Goal: Task Accomplishment & Management: Manage account settings

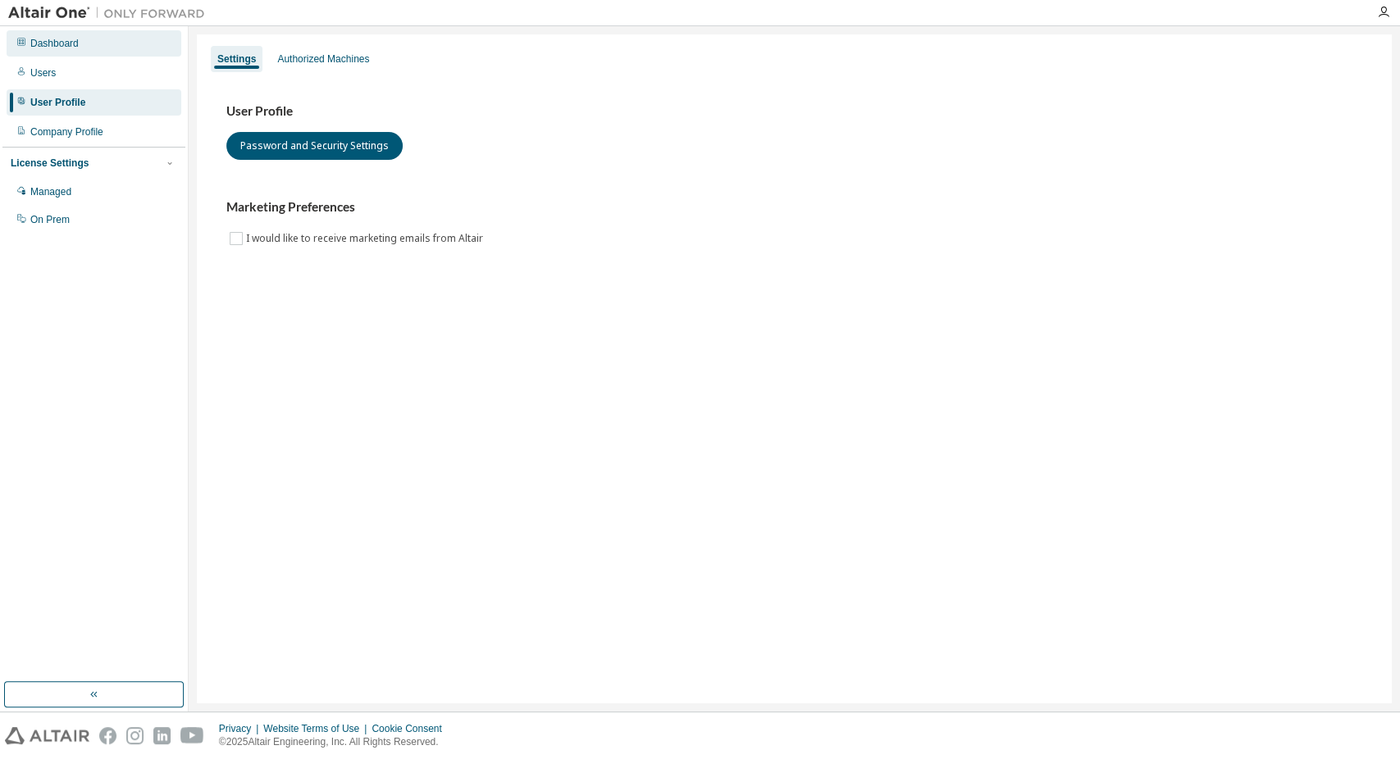
click at [102, 41] on div "Dashboard" at bounding box center [94, 43] width 175 height 26
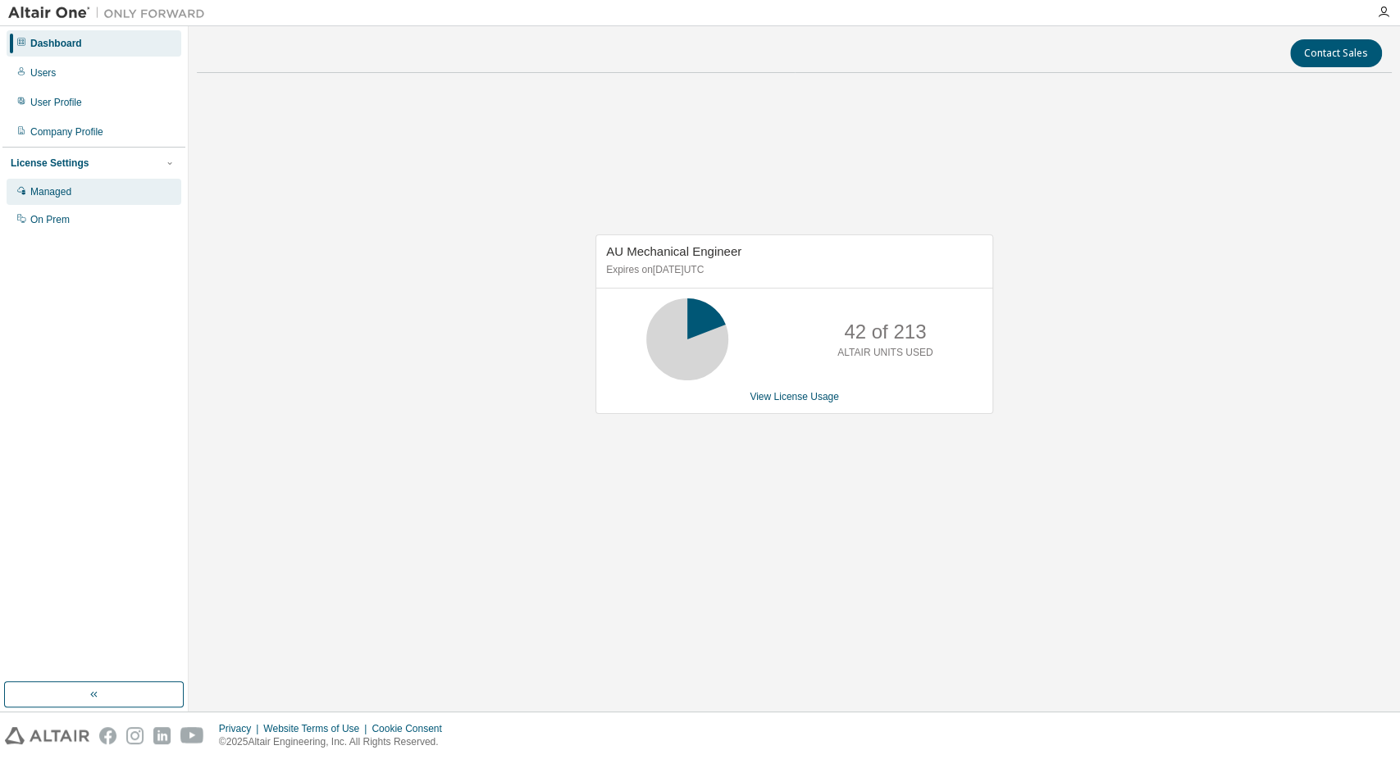
click at [59, 199] on div "Managed" at bounding box center [94, 192] width 175 height 26
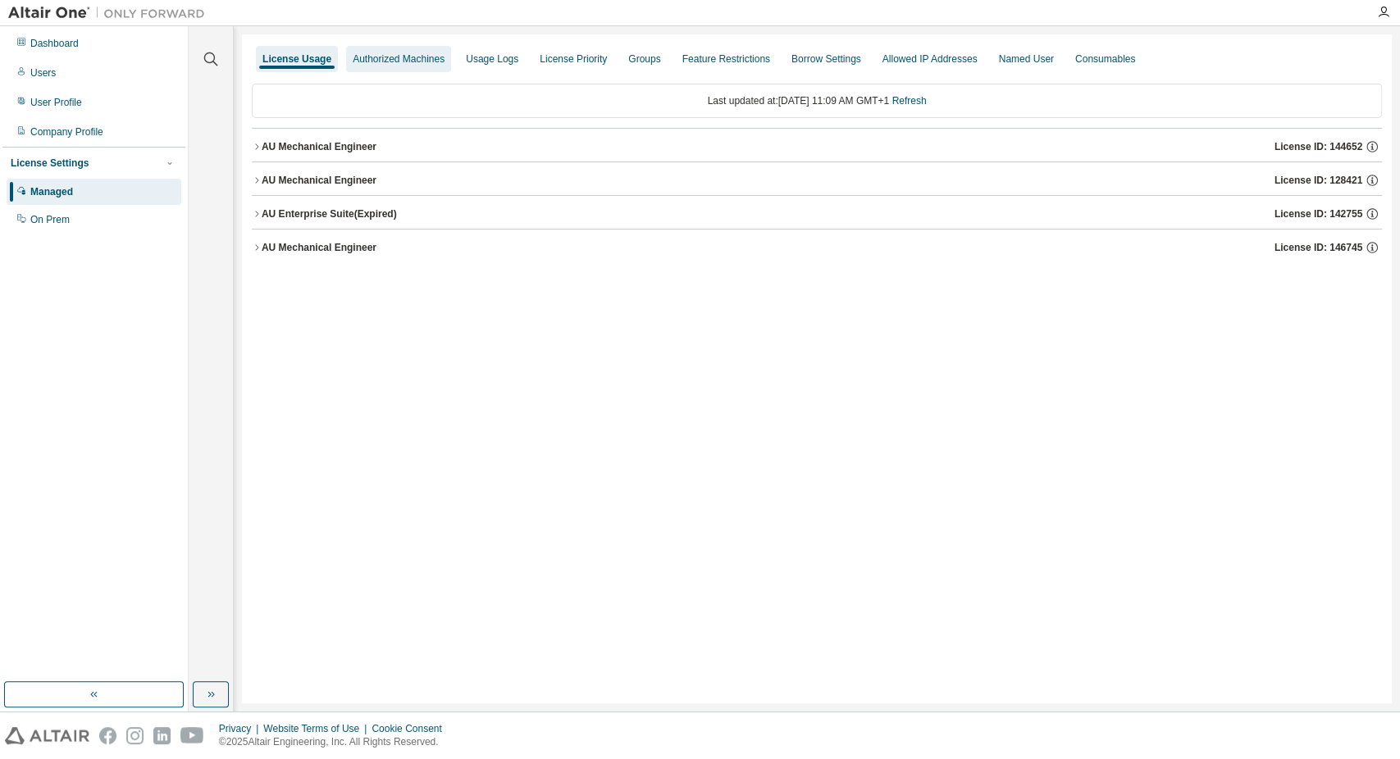
click at [376, 57] on div "Authorized Machines" at bounding box center [399, 58] width 92 height 13
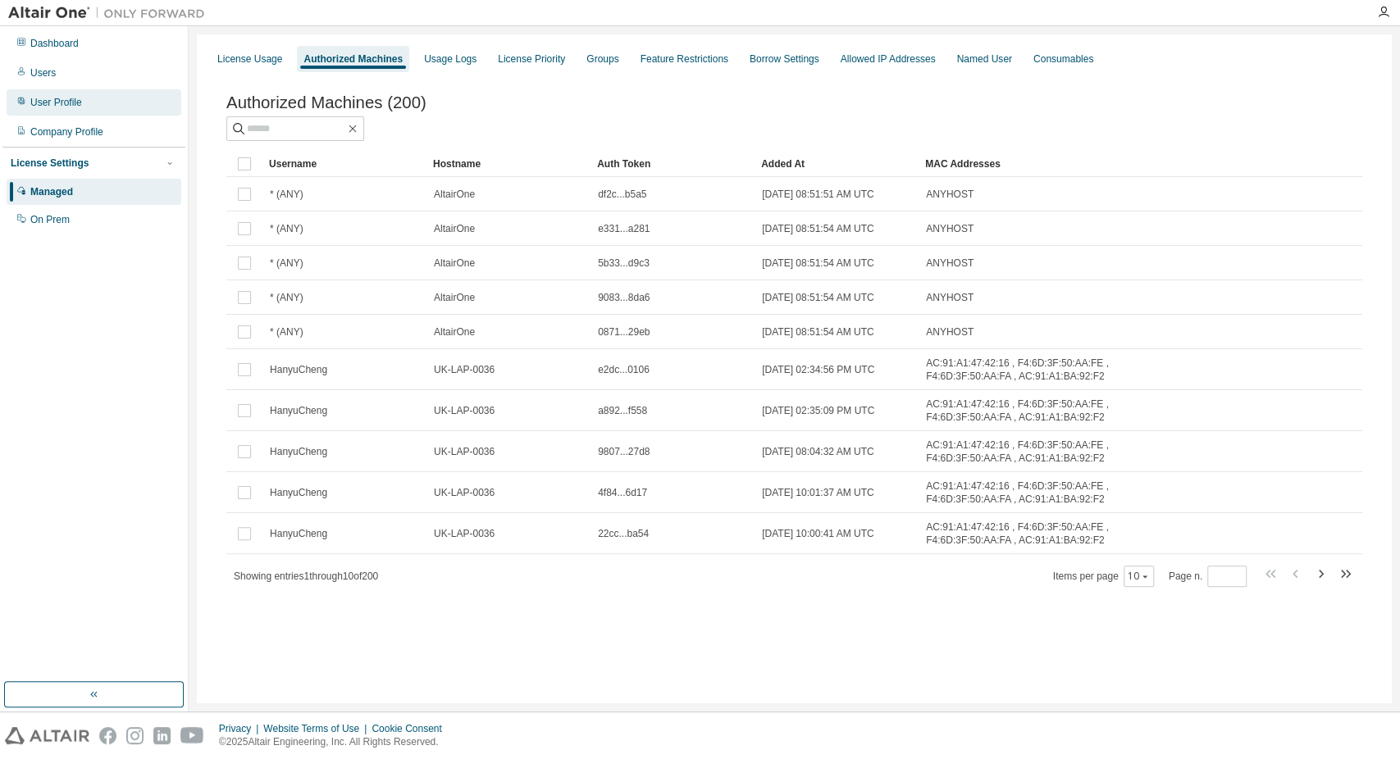
click at [46, 103] on div "User Profile" at bounding box center [56, 102] width 52 height 13
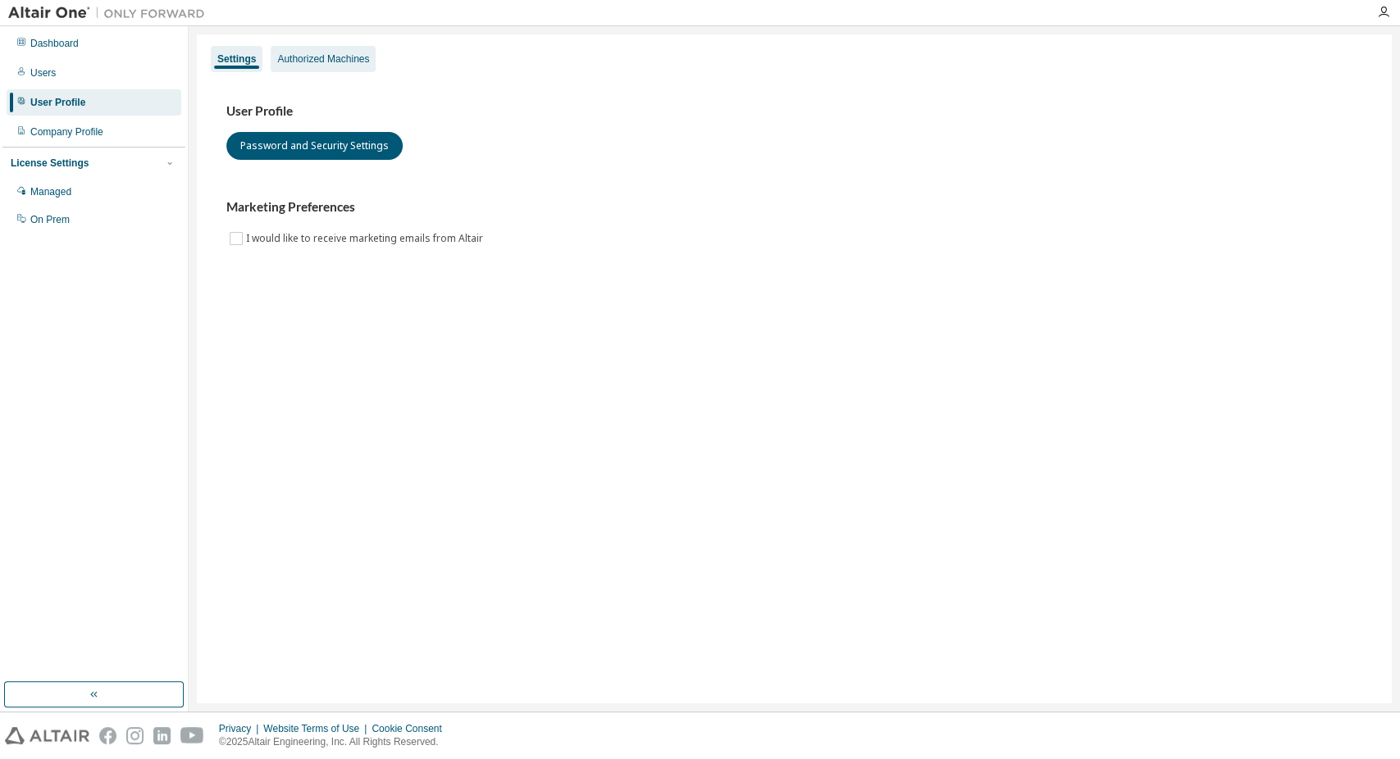
click at [324, 58] on div "Authorized Machines" at bounding box center [323, 58] width 92 height 13
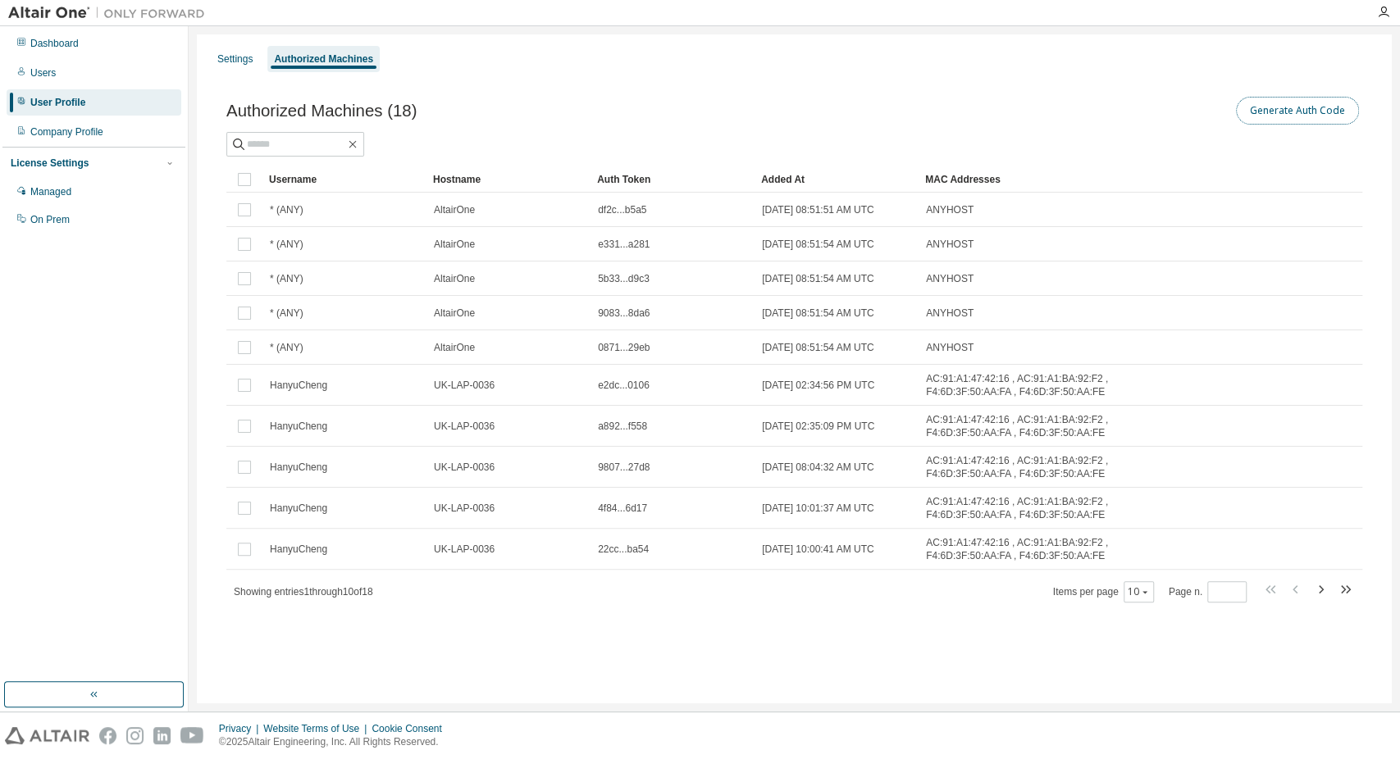
click at [1288, 112] on button "Generate Auth Code" at bounding box center [1297, 111] width 123 height 28
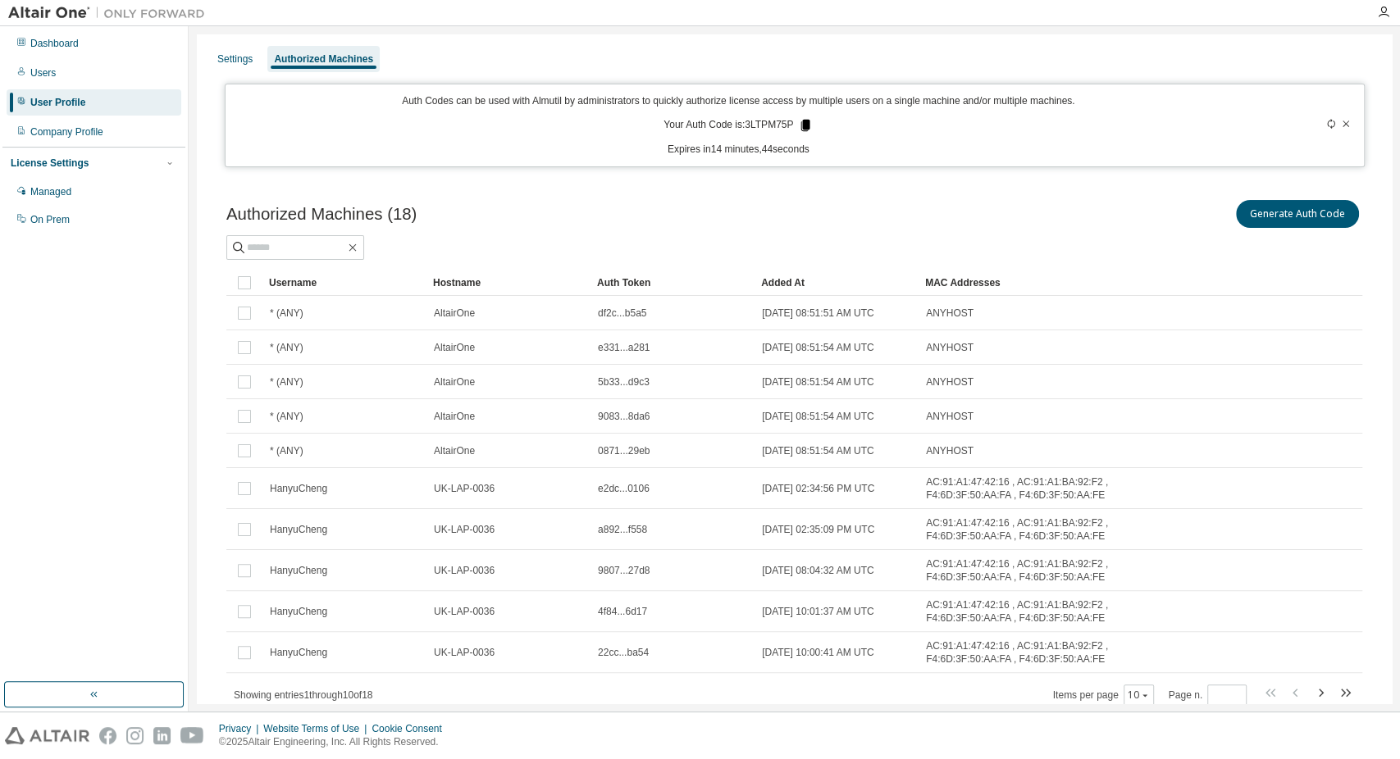
click at [801, 125] on icon at bounding box center [805, 125] width 9 height 11
click at [66, 189] on div "Managed" at bounding box center [50, 191] width 41 height 13
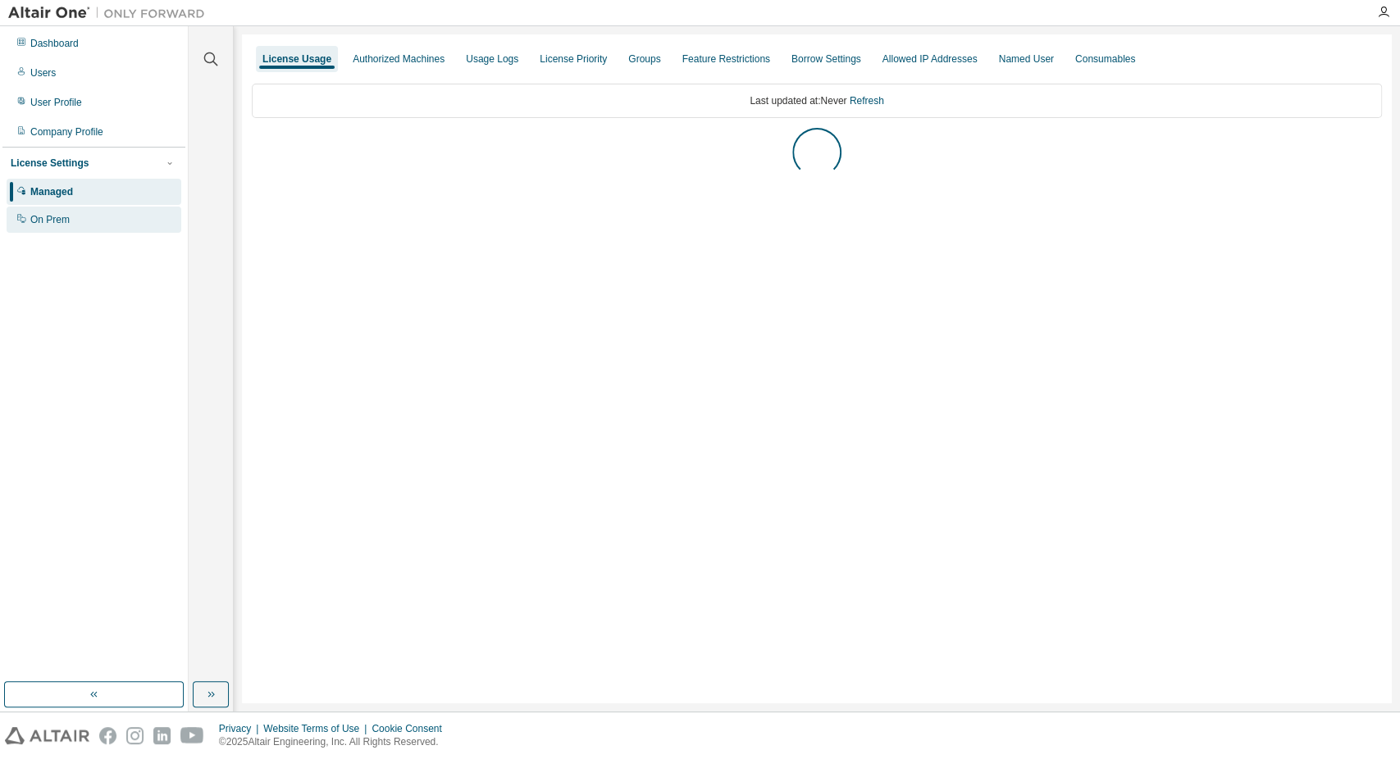
click at [72, 230] on div "On Prem" at bounding box center [94, 220] width 175 height 26
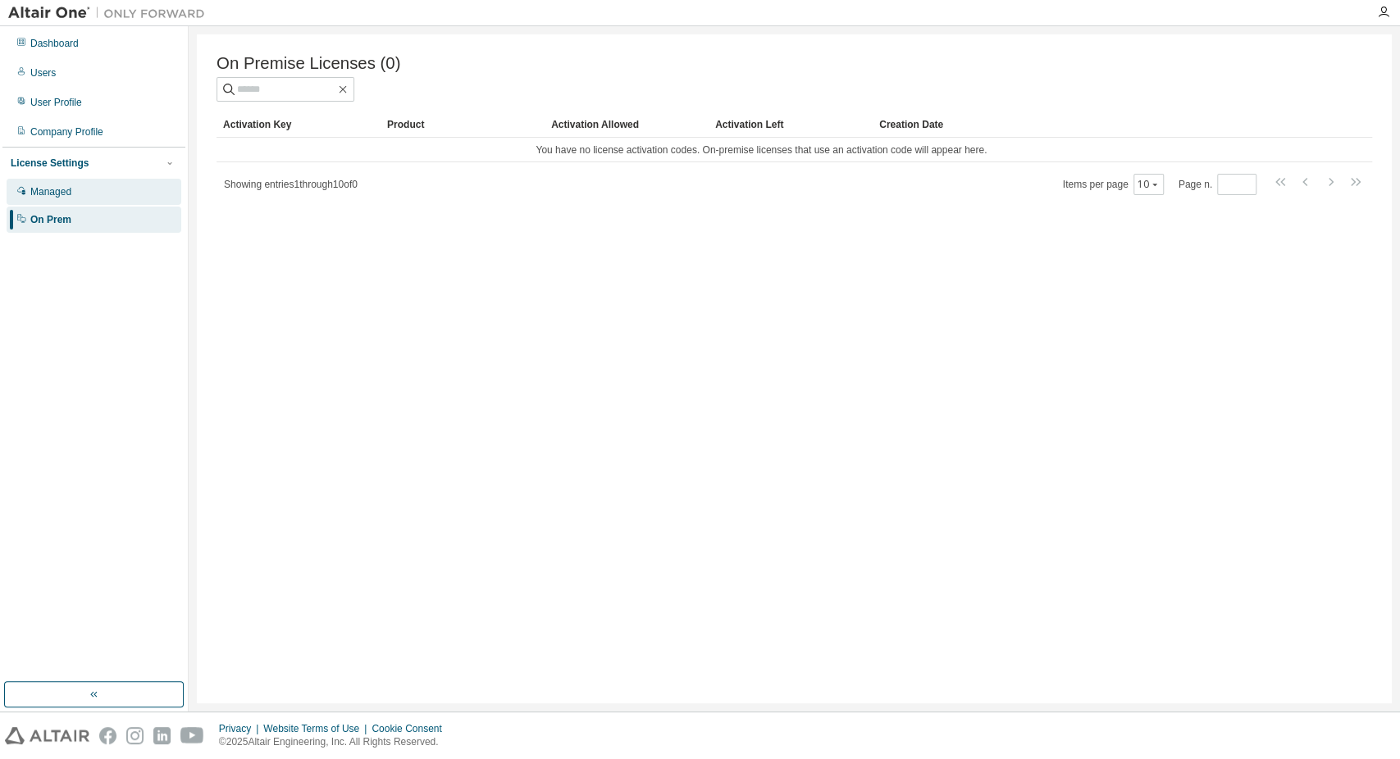
click at [93, 198] on div "Managed" at bounding box center [94, 192] width 175 height 26
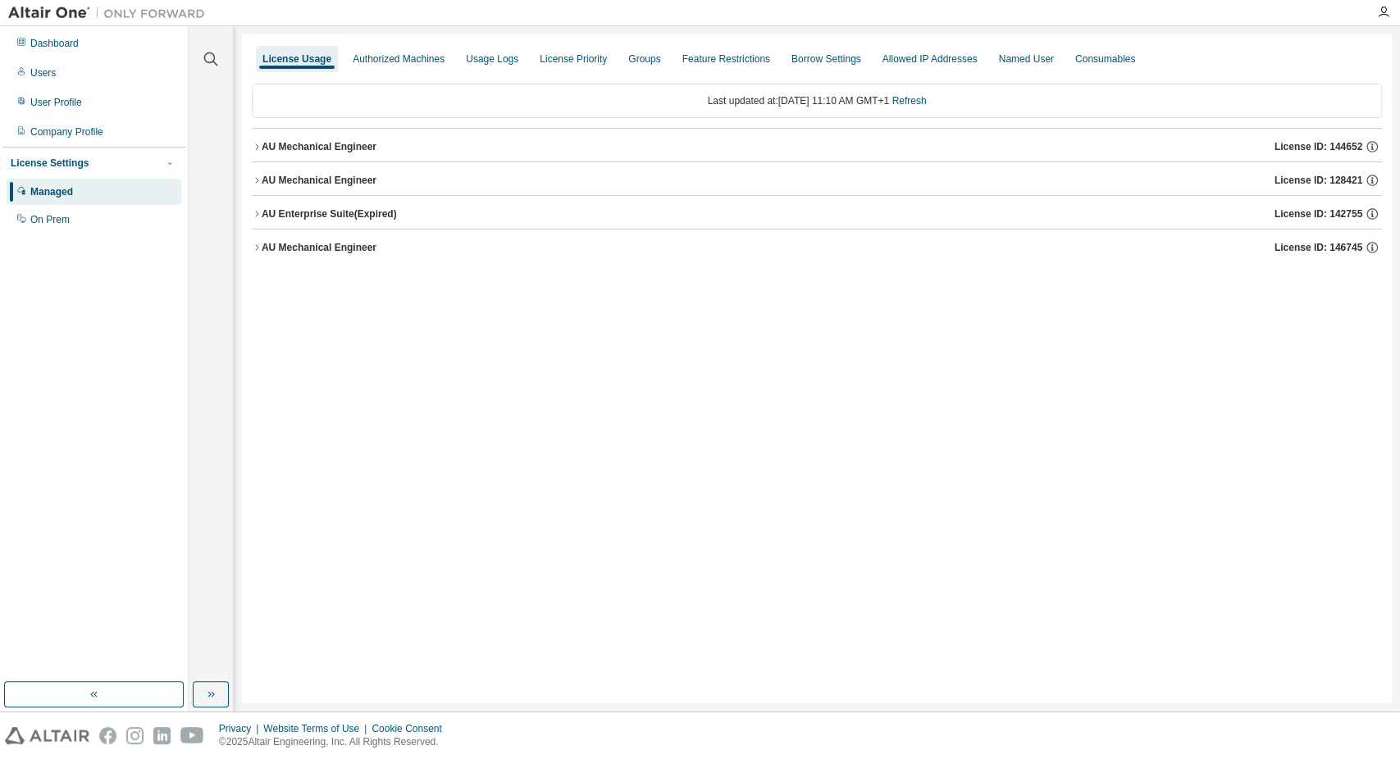
drag, startPoint x: 276, startPoint y: 212, endPoint x: 252, endPoint y: 213, distance: 24.6
click at [252, 213] on icon "button" at bounding box center [257, 214] width 10 height 10
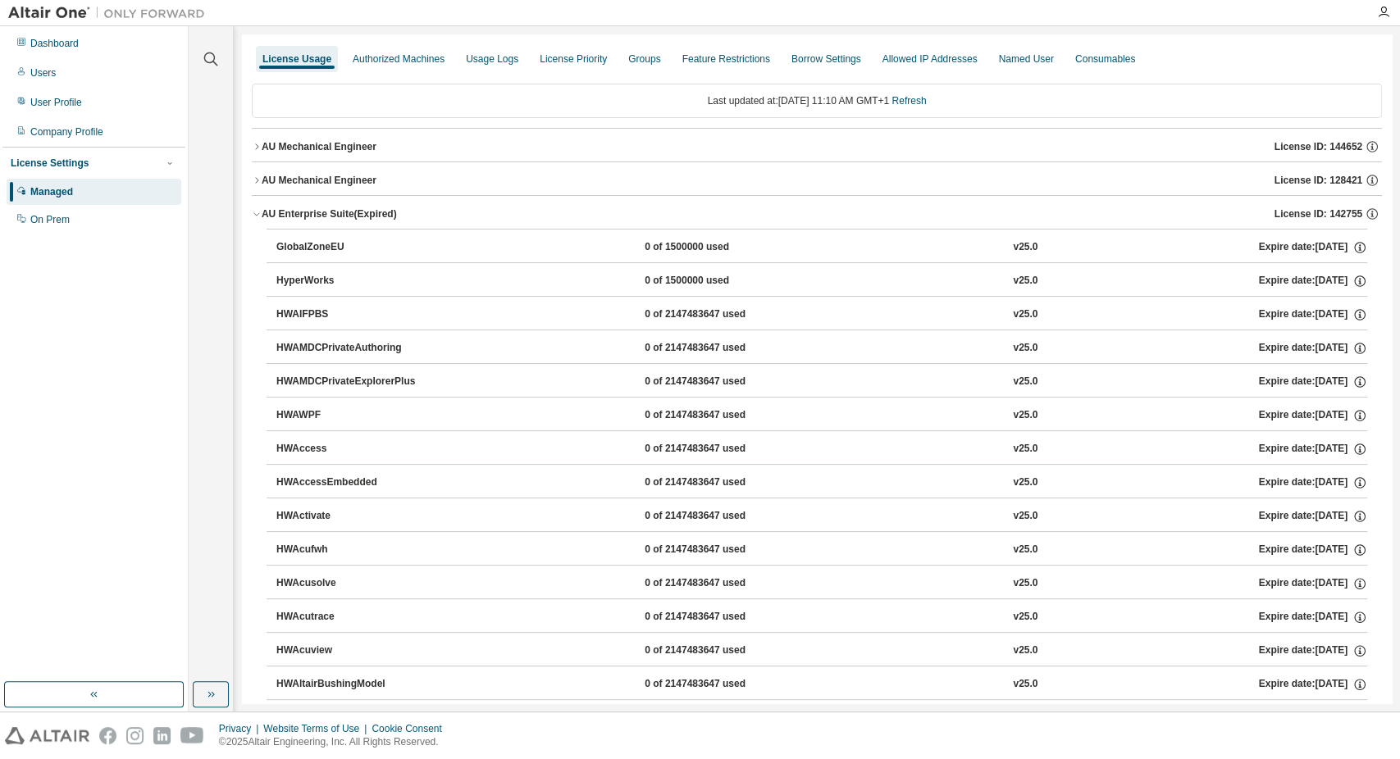
click at [252, 213] on icon "button" at bounding box center [257, 214] width 10 height 10
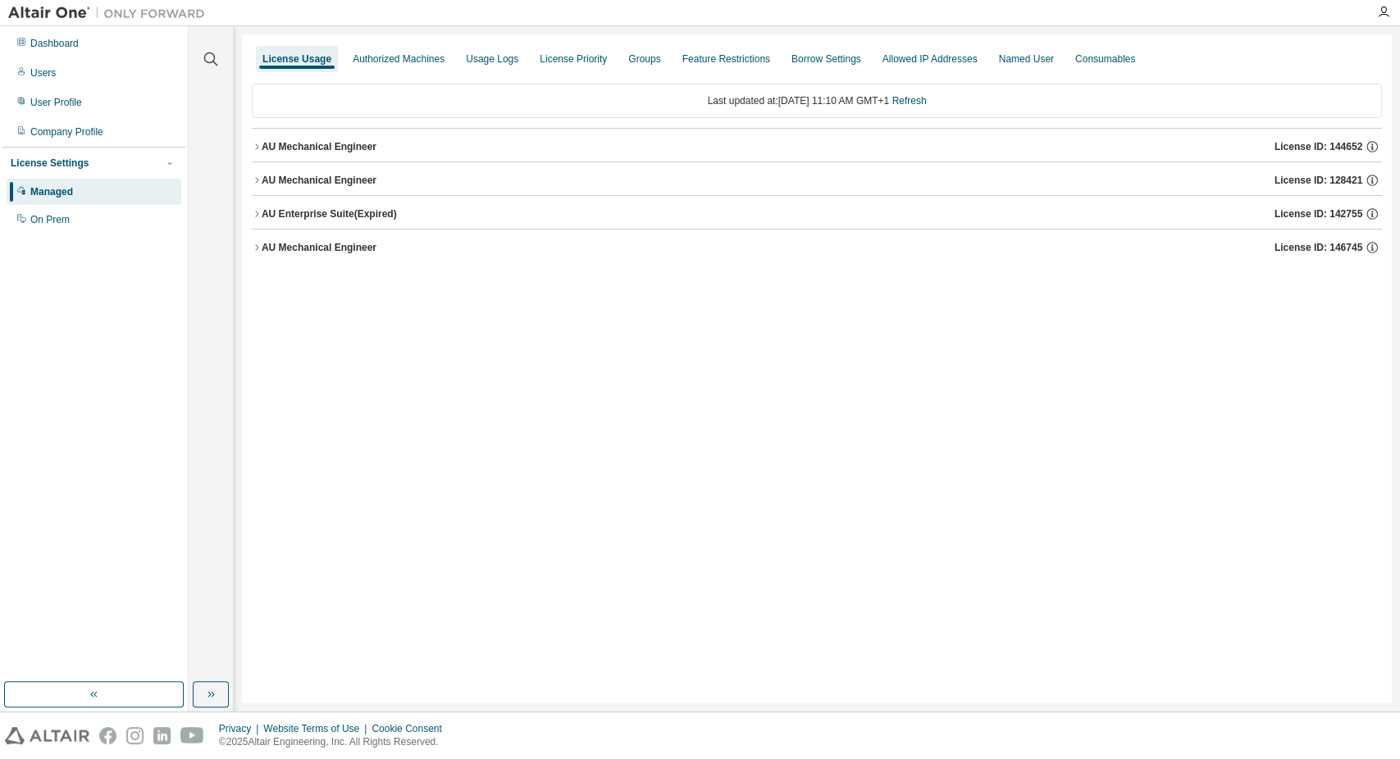
click at [260, 237] on button "AU Mechanical Engineer License ID: 146745" at bounding box center [817, 248] width 1130 height 36
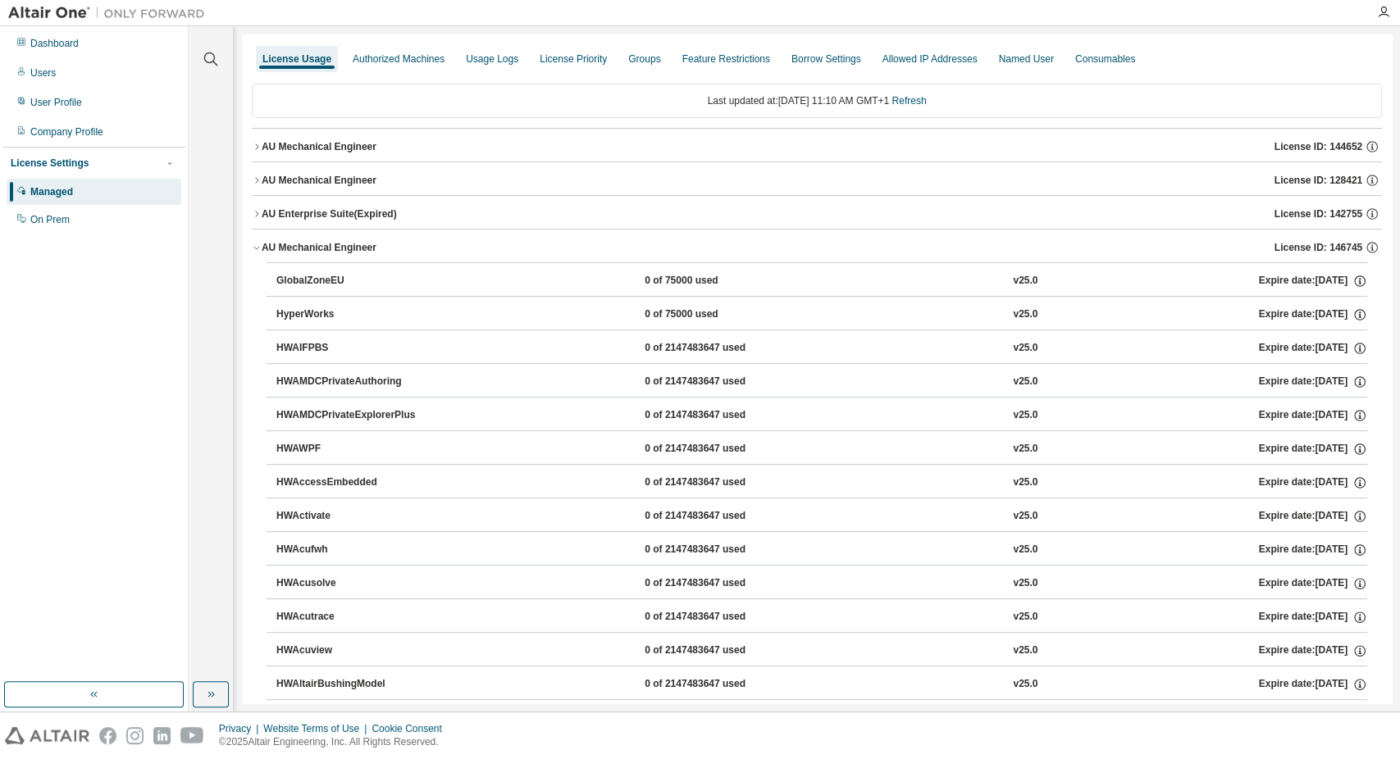
click at [258, 240] on button "AU Mechanical Engineer License ID: 146745" at bounding box center [817, 248] width 1130 height 36
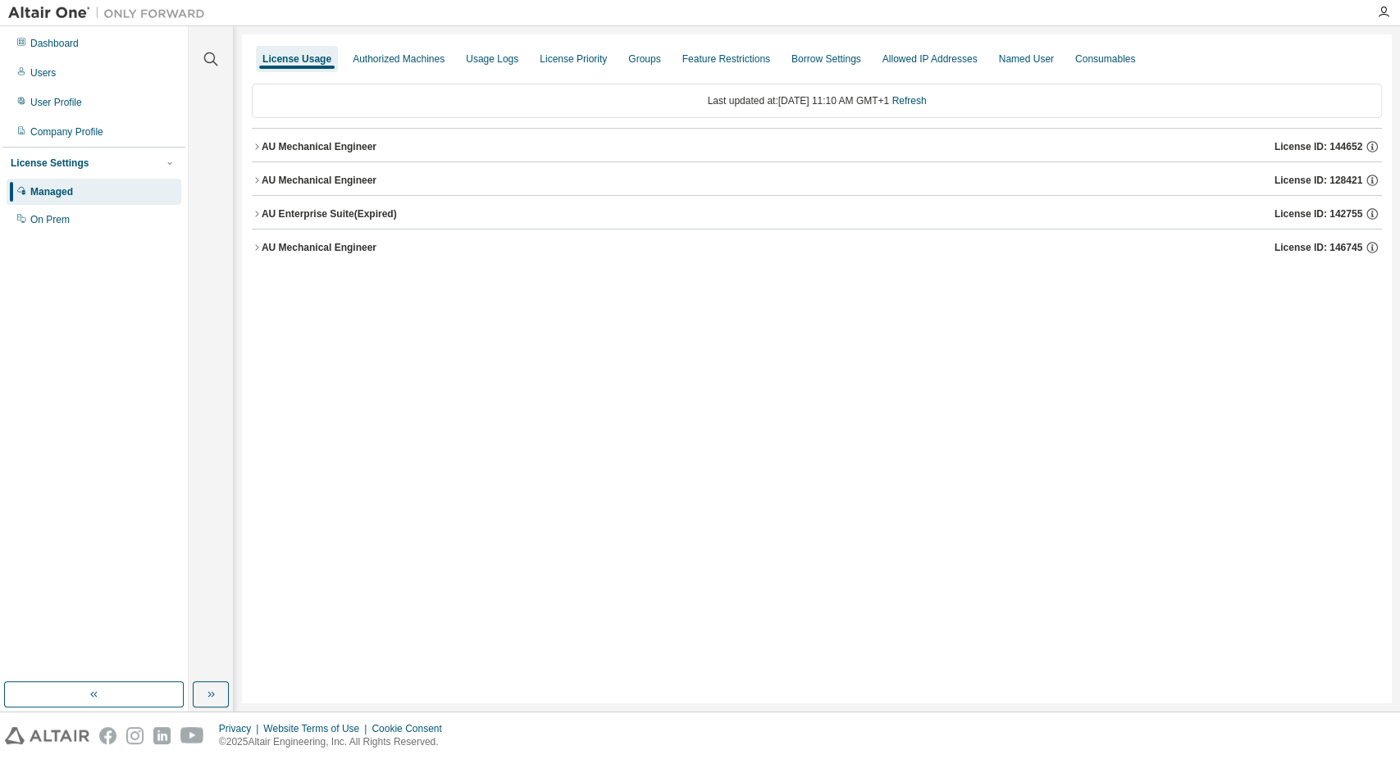
click at [258, 188] on button "AU Mechanical Engineer License ID: 128421" at bounding box center [817, 180] width 1130 height 36
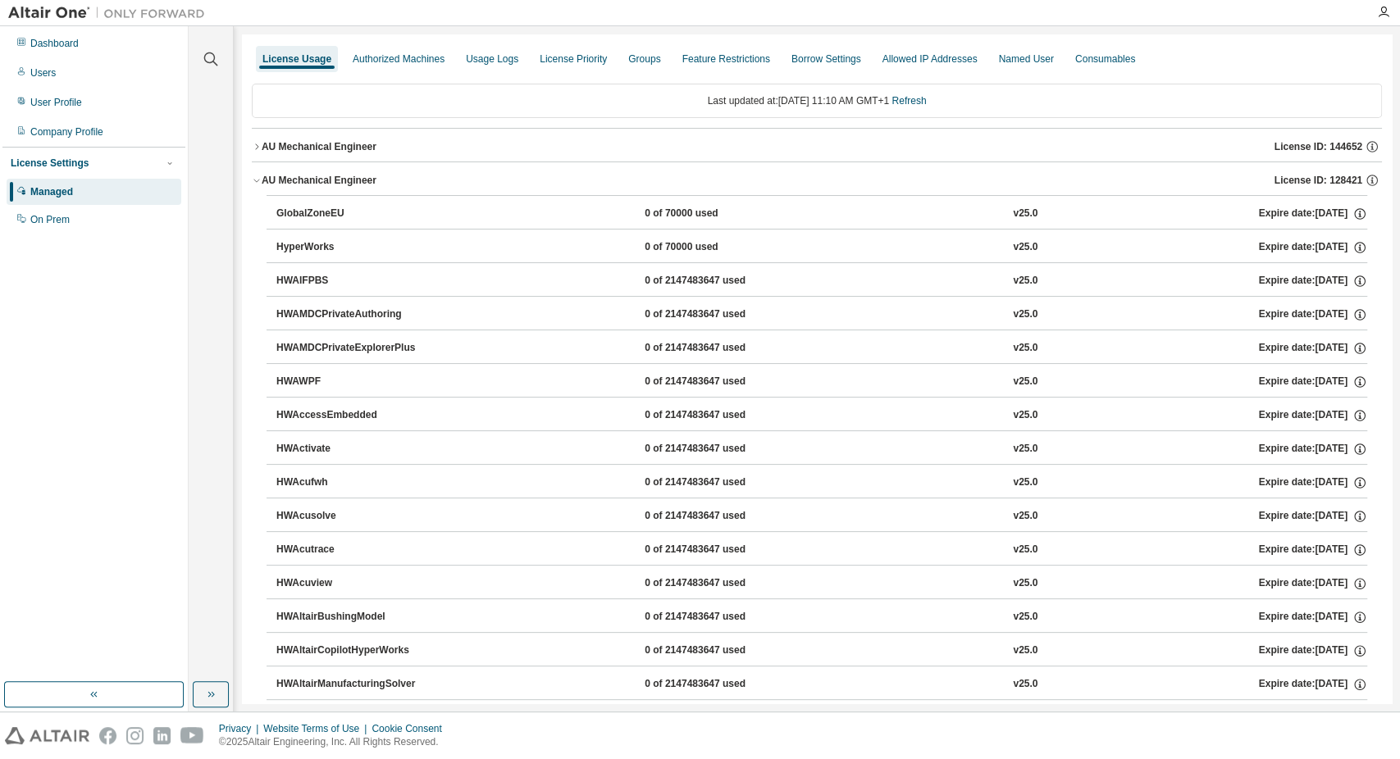
click at [258, 188] on button "AU Mechanical Engineer License ID: 128421" at bounding box center [817, 180] width 1130 height 36
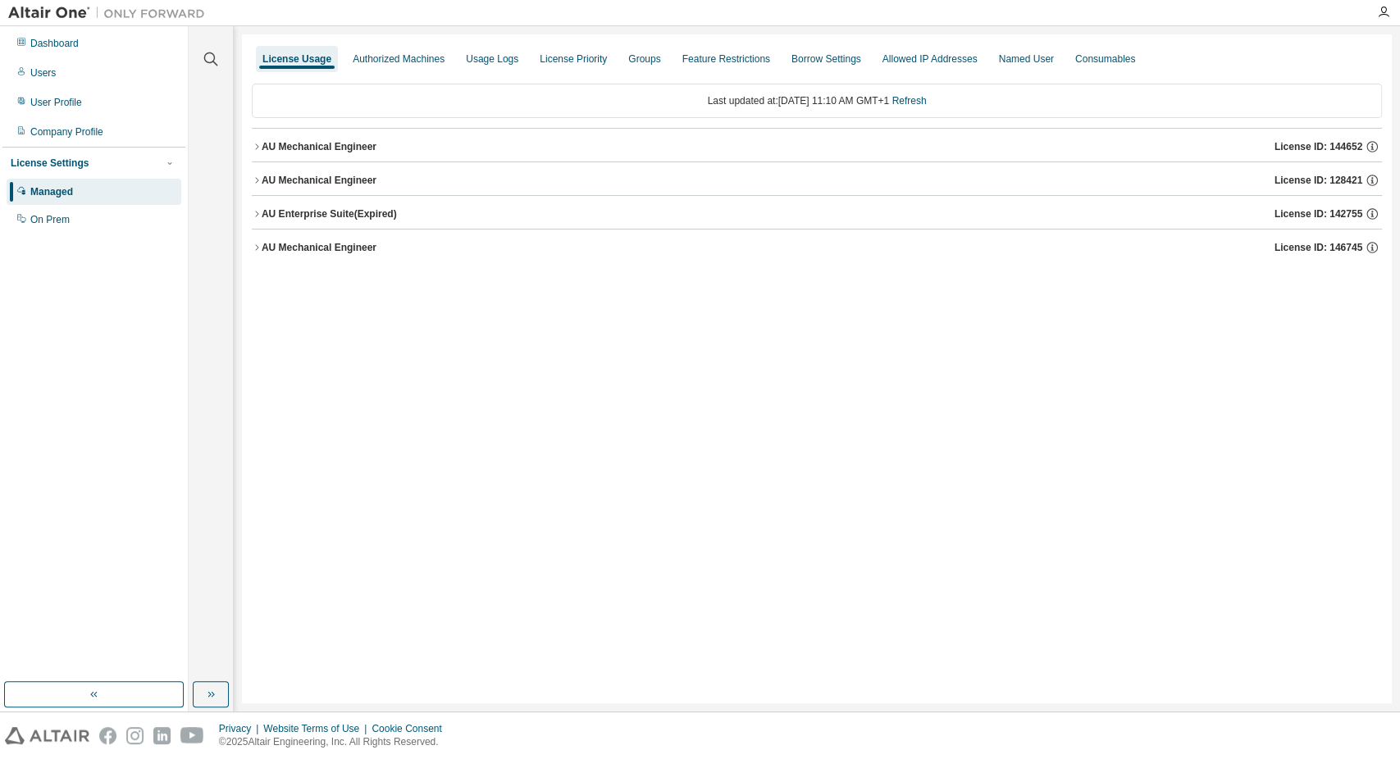
click at [262, 152] on div "AU Mechanical Engineer" at bounding box center [319, 146] width 115 height 13
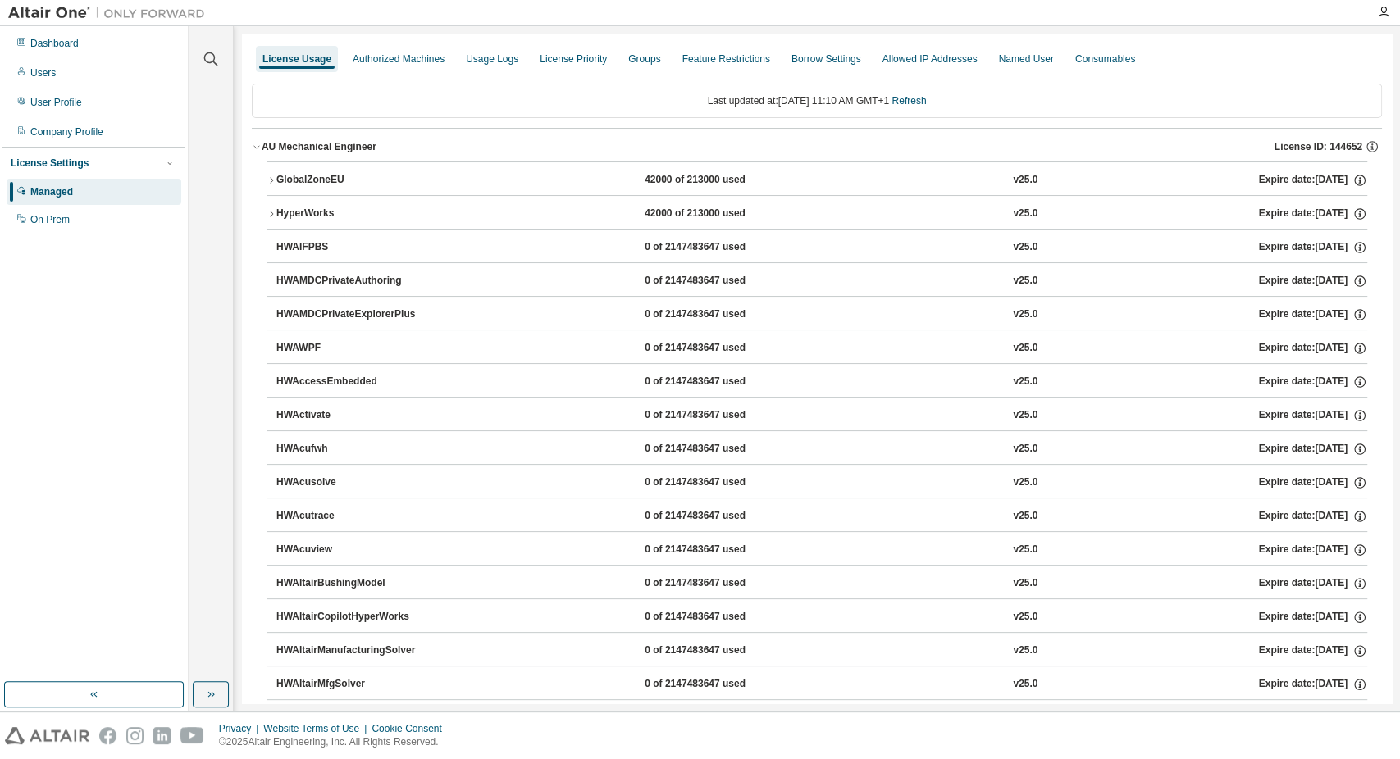
click at [271, 177] on icon "button" at bounding box center [271, 180] width 10 height 10
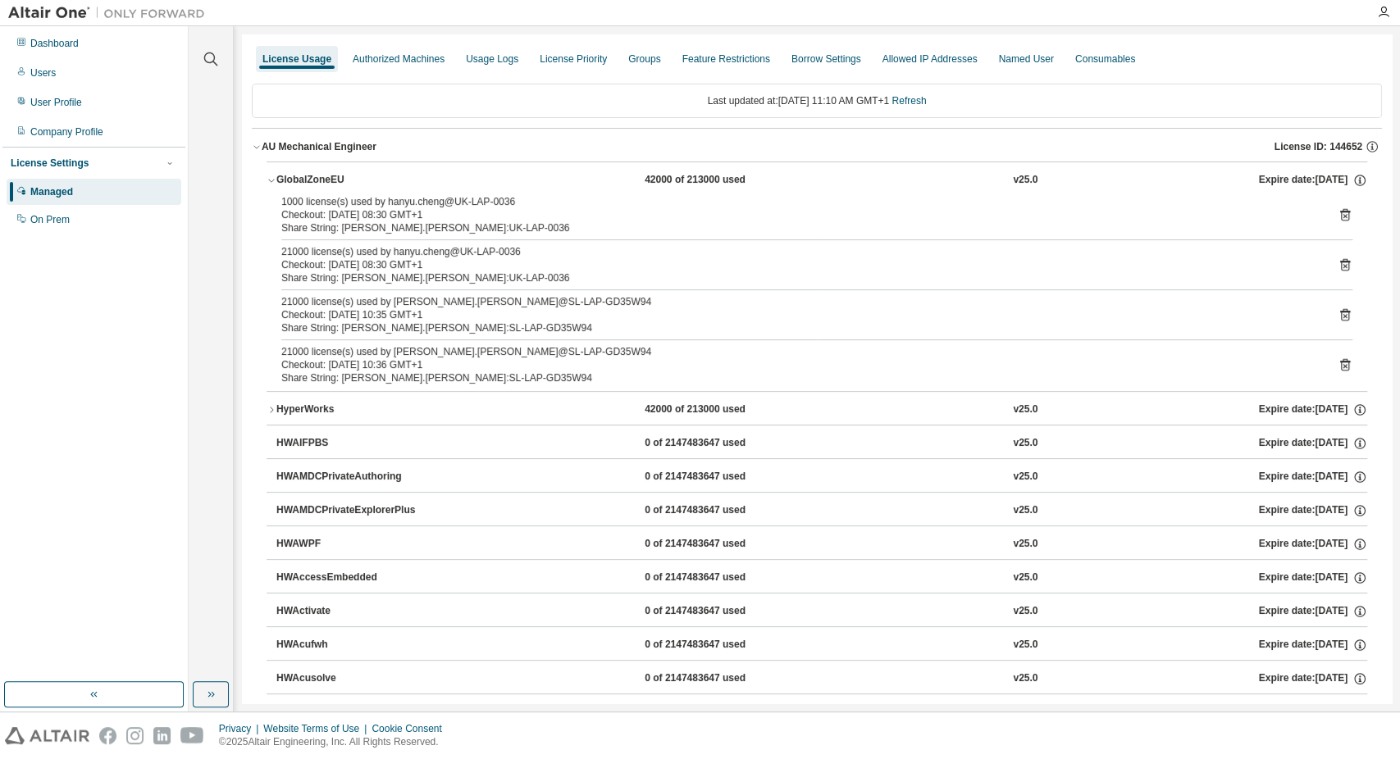
click at [271, 177] on icon "button" at bounding box center [271, 180] width 10 height 10
